Goal: Book appointment/travel/reservation

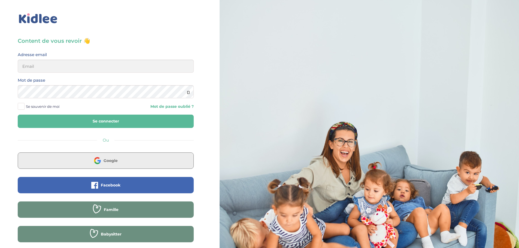
click at [116, 163] on span "Google" at bounding box center [111, 160] width 14 height 5
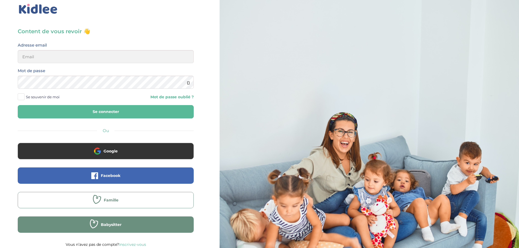
scroll to position [12, 0]
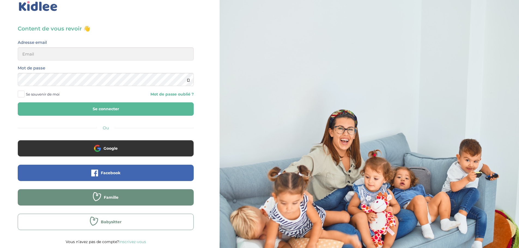
click at [113, 222] on span "Babysitter" at bounding box center [111, 221] width 21 height 5
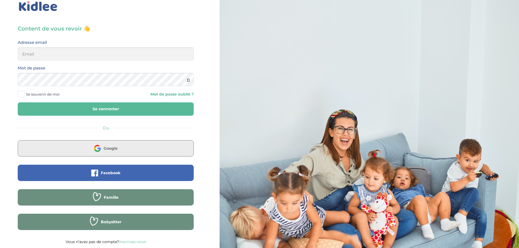
click at [98, 151] on img at bounding box center [97, 148] width 7 height 7
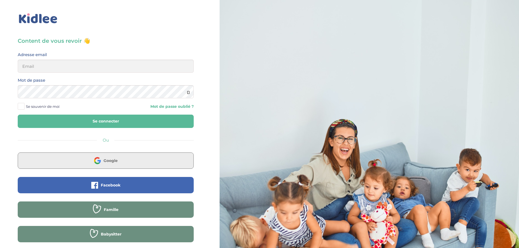
click at [112, 161] on span "Google" at bounding box center [111, 160] width 14 height 5
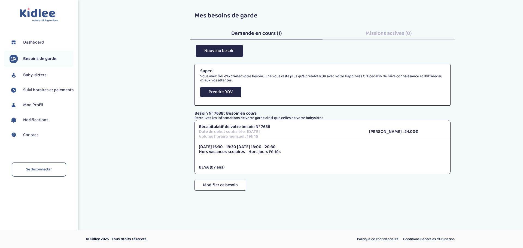
click at [150, 127] on div "Mes besoins de garde Demande en cours (1) Missions actives (0) Nouveau besoin S…" at bounding box center [322, 103] width 401 height 191
click at [269, 35] on span "Demande en cours (1)" at bounding box center [256, 33] width 51 height 9
click at [229, 94] on button "Prendre RDV" at bounding box center [220, 92] width 41 height 11
